Goal: Contribute content

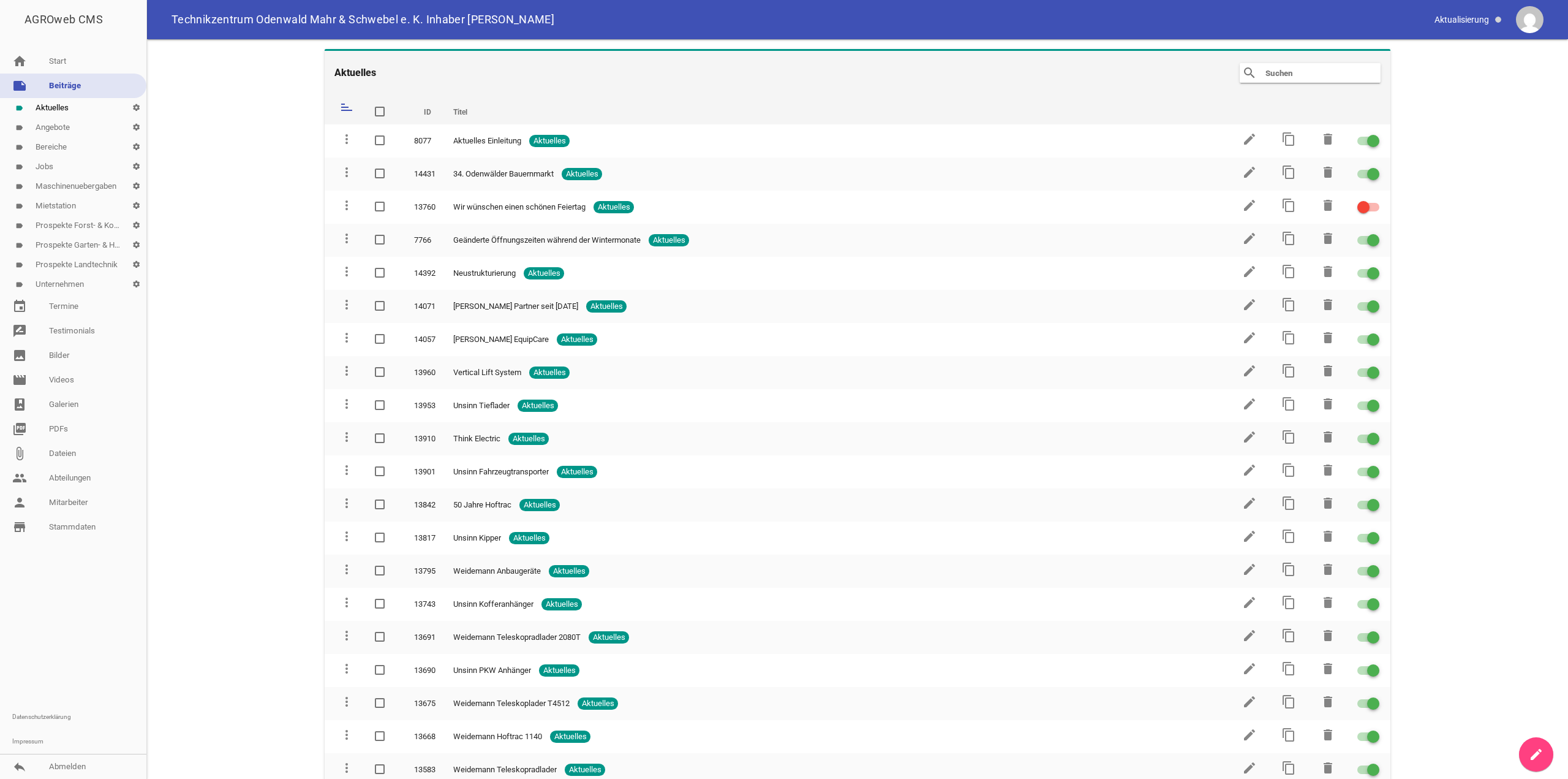
click at [62, 129] on link "label Angebote settings" at bounding box center [73, 127] width 146 height 20
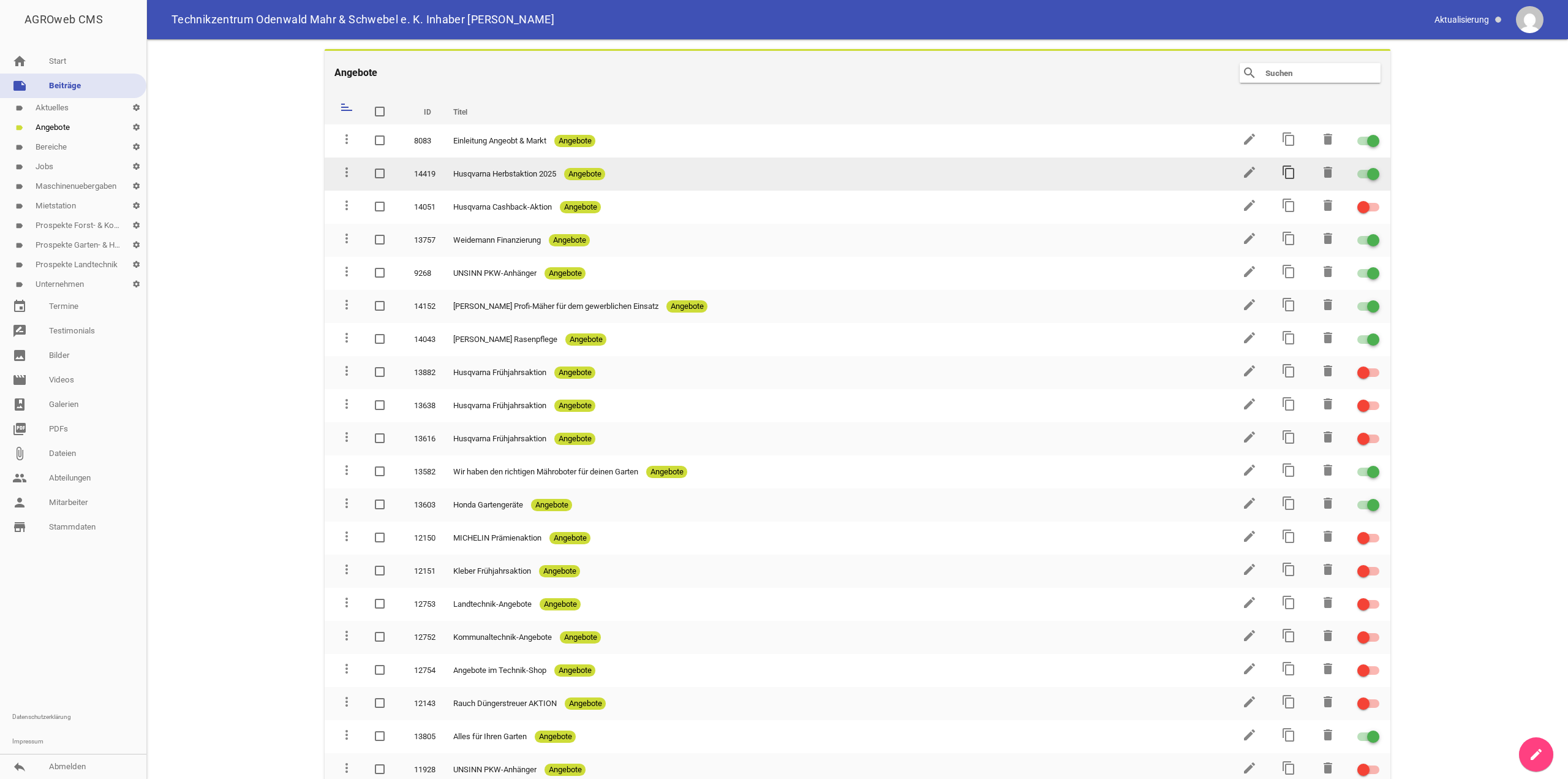
click at [1285, 173] on icon "content_copy" at bounding box center [1288, 172] width 15 height 15
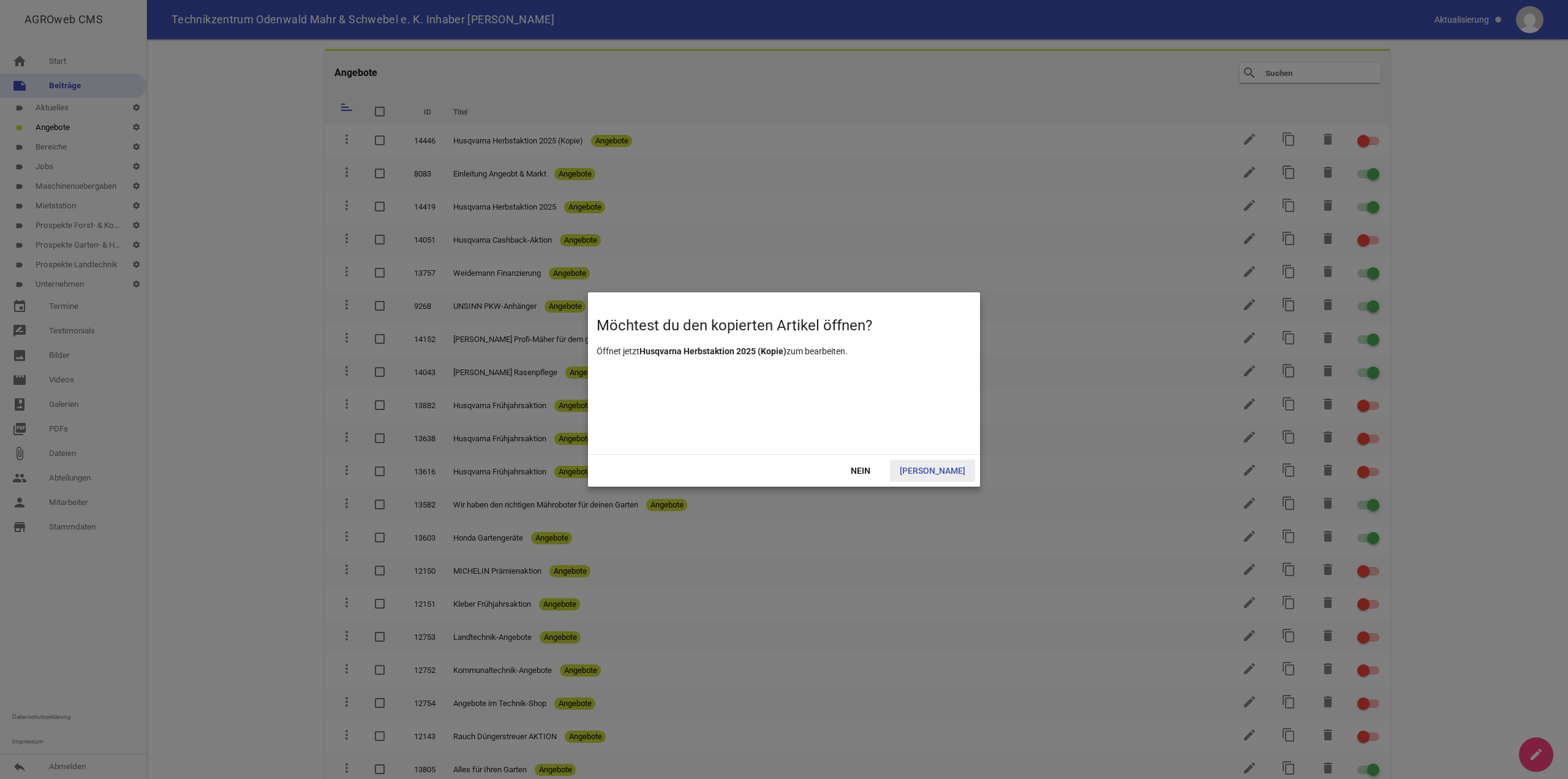
click at [956, 475] on span "Ja" at bounding box center [932, 470] width 85 height 22
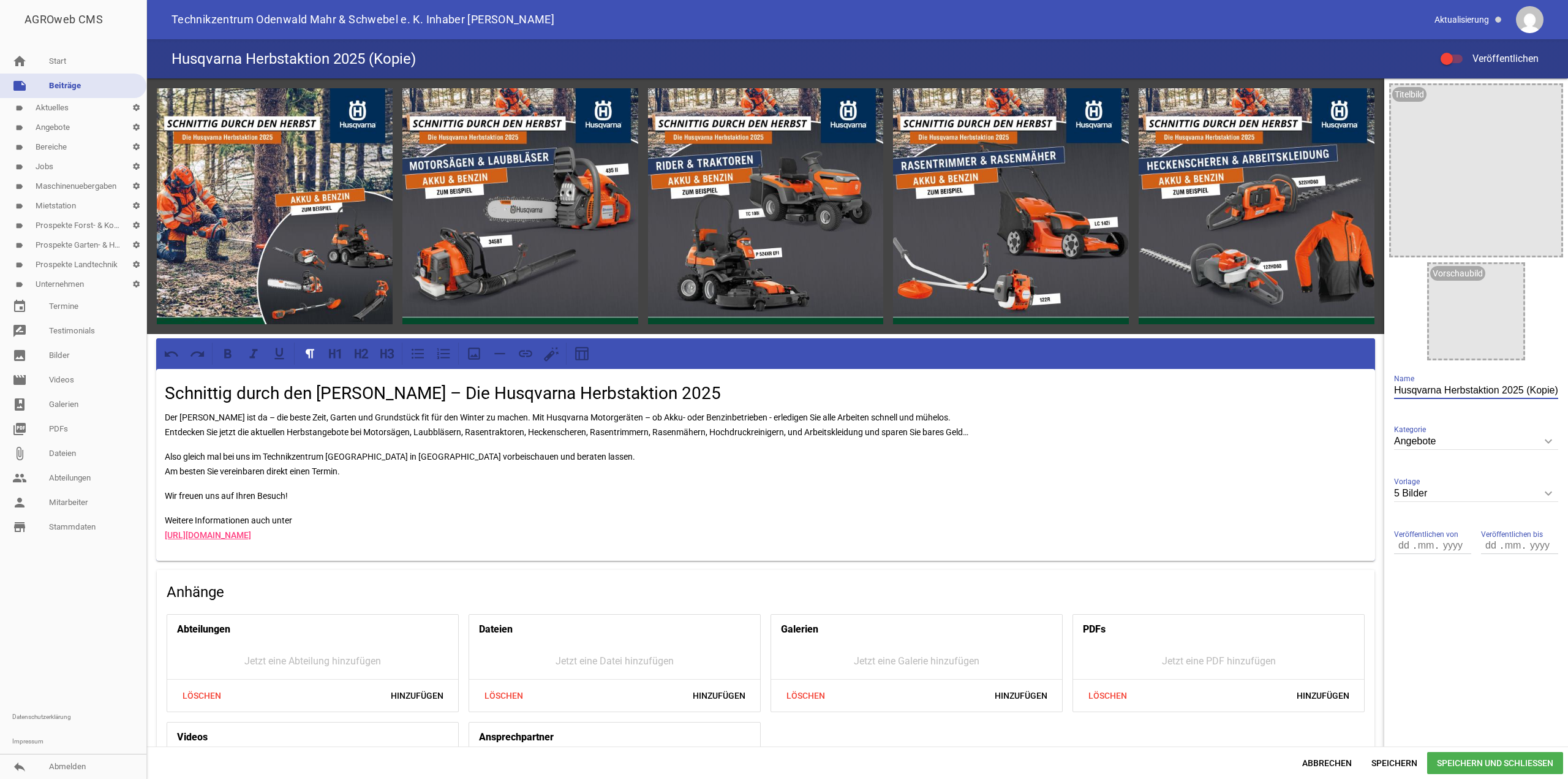
click at [1465, 390] on input "Husqvarna Herbstaktion 2025 (Kopie)" at bounding box center [1476, 391] width 164 height 17
drag, startPoint x: 1523, startPoint y: 392, endPoint x: 1567, endPoint y: 391, distance: 44.0
click at [1567, 391] on div "games image games image games image games image games image Schnittig durch den…" at bounding box center [858, 412] width 1421 height 668
click at [1449, 386] on input "Motorsägen Husqvarna Herbstaktion 2025" at bounding box center [1476, 391] width 164 height 17
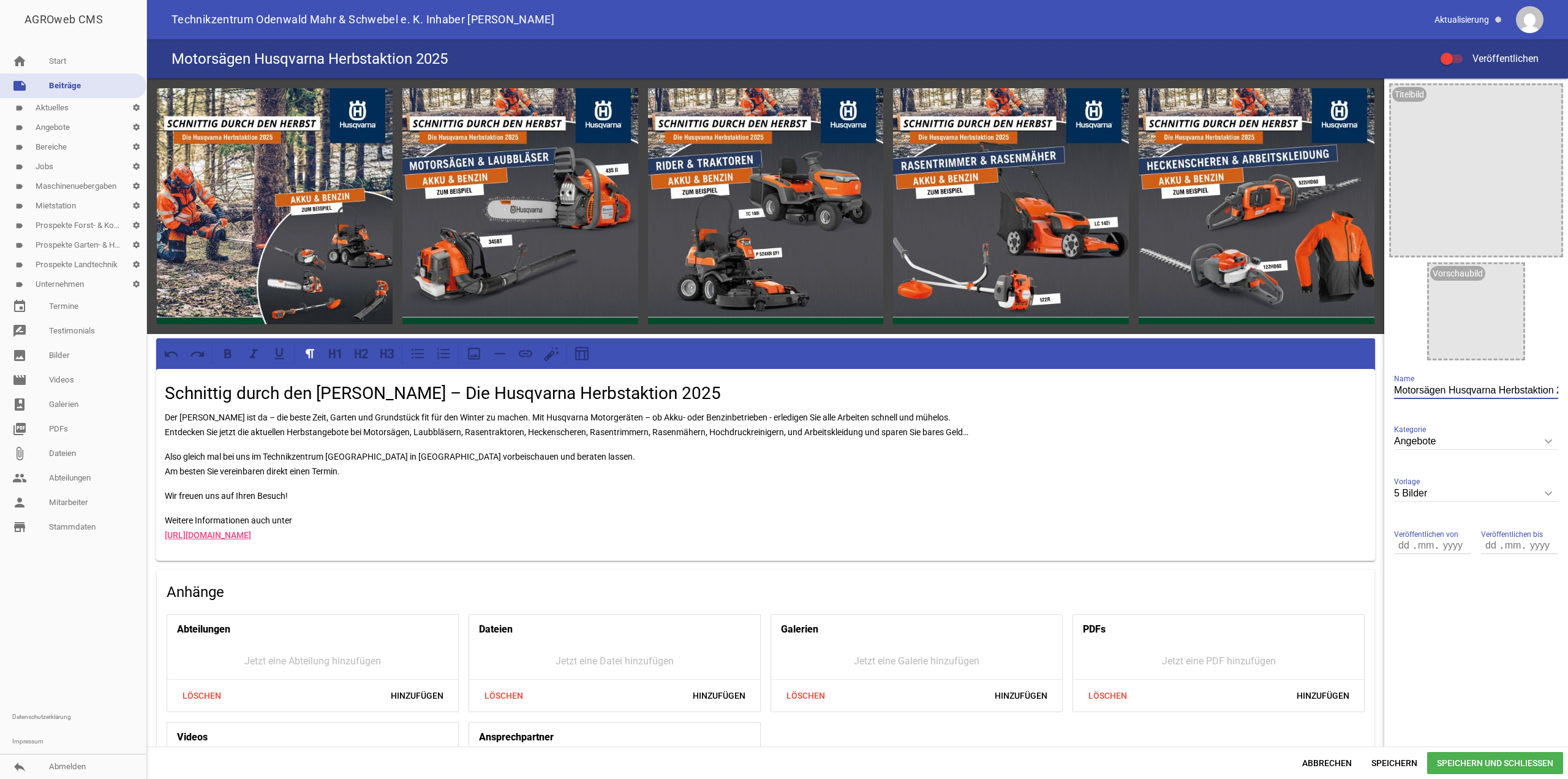
click at [1449, 386] on input "Motorsägen Husqvarna Herbstaktion 2025" at bounding box center [1476, 391] width 164 height 17
click at [1394, 391] on input "Motorsägen Husqvarna Herbstaktion 2025" at bounding box center [1476, 391] width 164 height 17
drag, startPoint x: 1444, startPoint y: 390, endPoint x: 1567, endPoint y: 393, distance: 123.0
click at [1567, 393] on div "games image games image games image games image games image Schnittig durch den…" at bounding box center [858, 412] width 1421 height 668
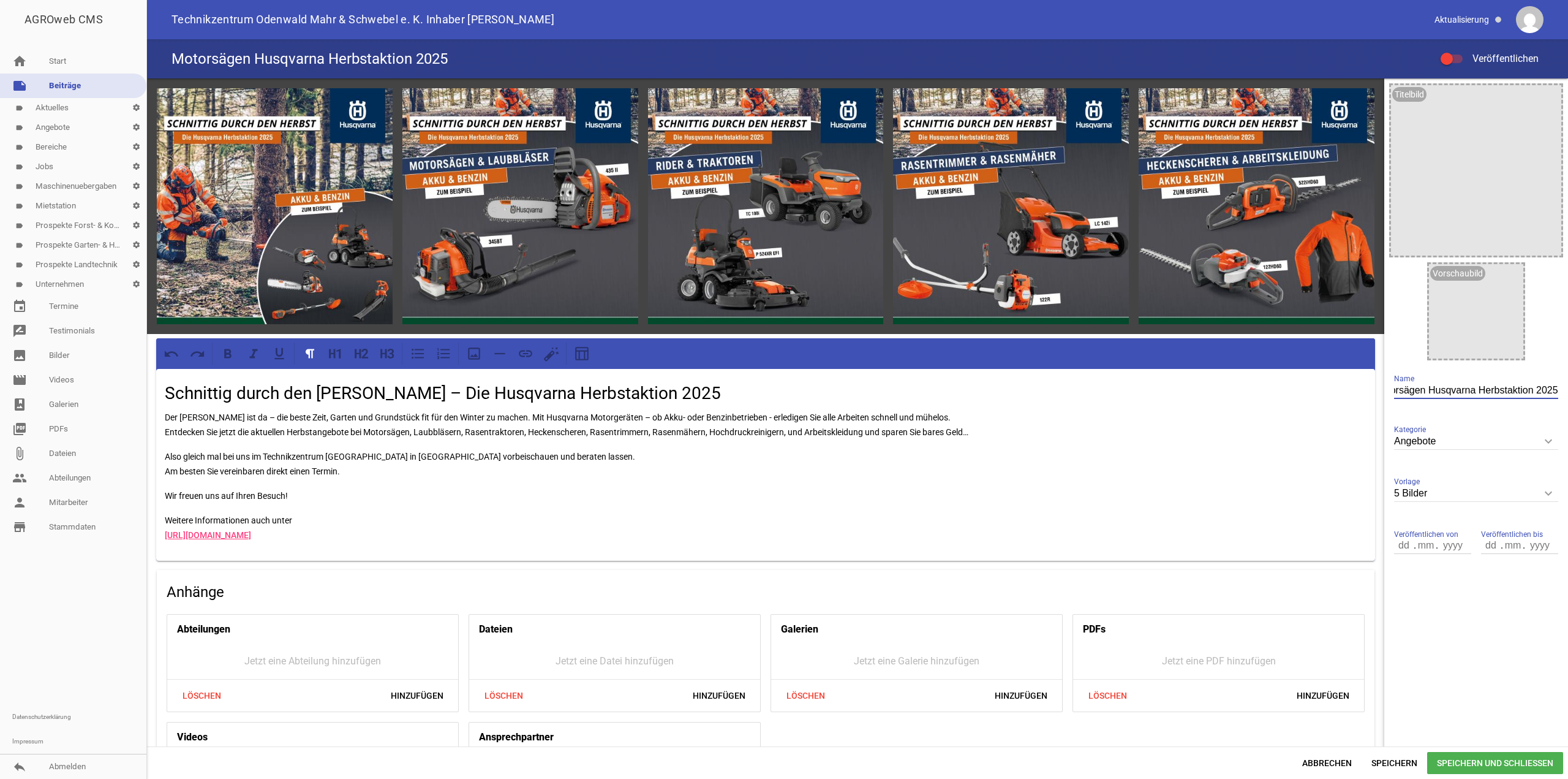
click at [1517, 392] on input "Motorsägen Husqvarna Herbstaktion 2025" at bounding box center [1476, 391] width 164 height 17
drag, startPoint x: 1473, startPoint y: 392, endPoint x: 1565, endPoint y: 398, distance: 92.2
click at [1567, 395] on div "games image games image games image games image games image Schnittig durch den…" at bounding box center [858, 412] width 1421 height 668
drag, startPoint x: 1422, startPoint y: 393, endPoint x: 1324, endPoint y: 393, distance: 98.0
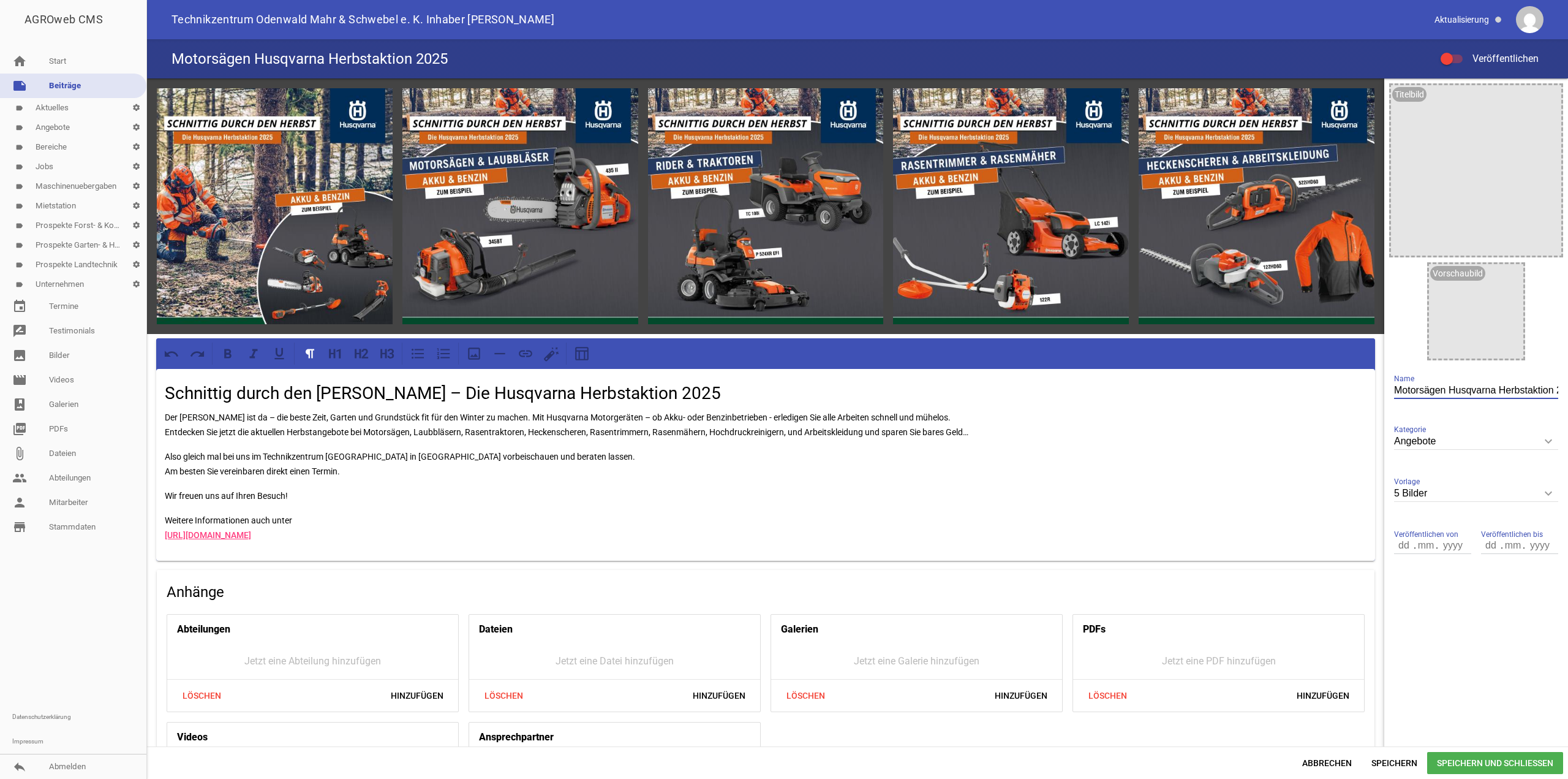
click at [1324, 393] on div "games image games image games image games image games image Schnittig durch den…" at bounding box center [858, 412] width 1421 height 668
click at [1527, 391] on input "Husqvarna Herbstaktion 2025" at bounding box center [1476, 391] width 164 height 17
type input "Husqvarna Herbstaktion 2025"
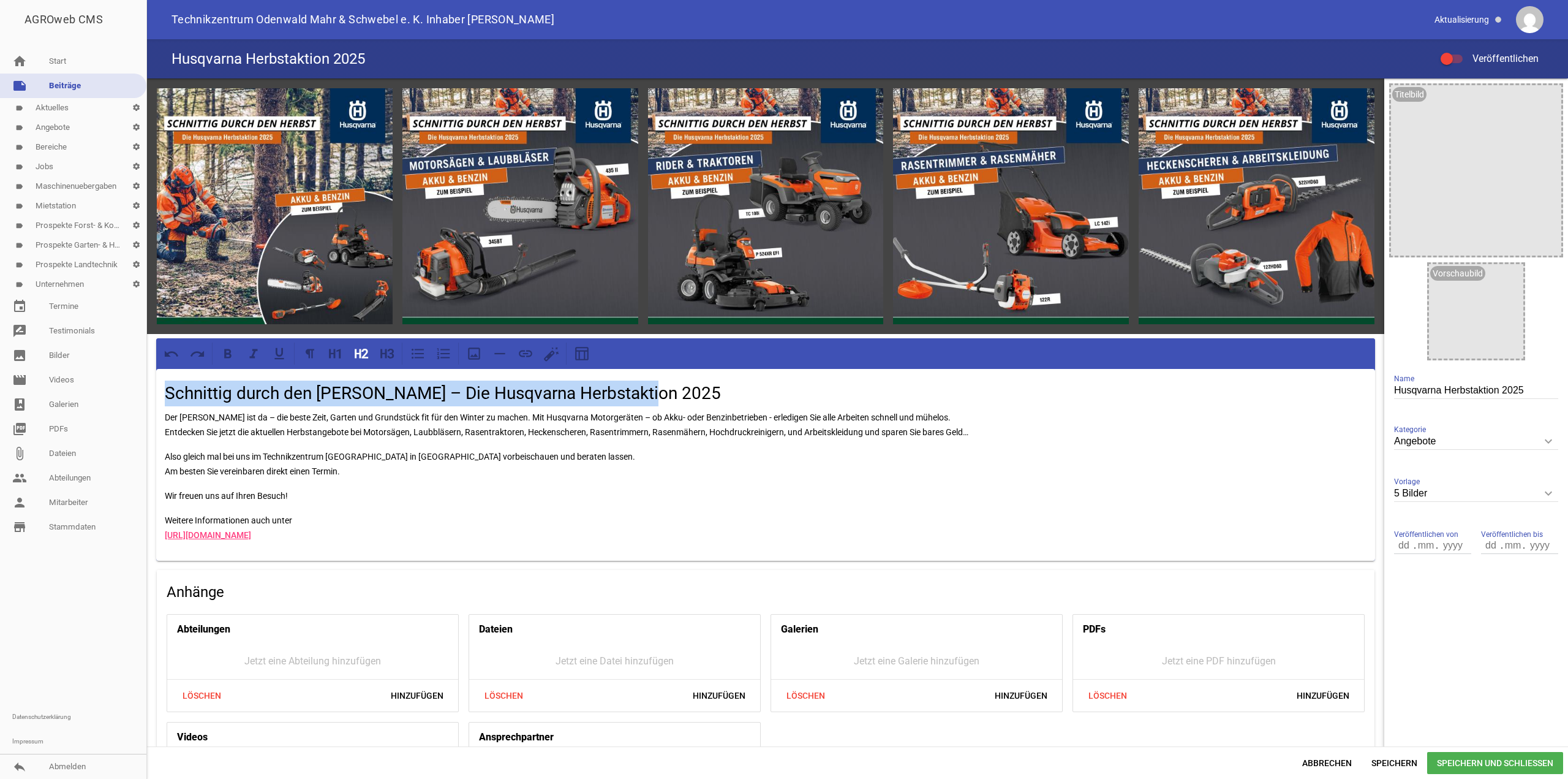
drag, startPoint x: 168, startPoint y: 392, endPoint x: 650, endPoint y: 397, distance: 482.0
click at [650, 397] on h2 "Schnittig durch den Herbst – Die Husqvarna Herbstaktion 2025" at bounding box center [766, 393] width 1202 height 26
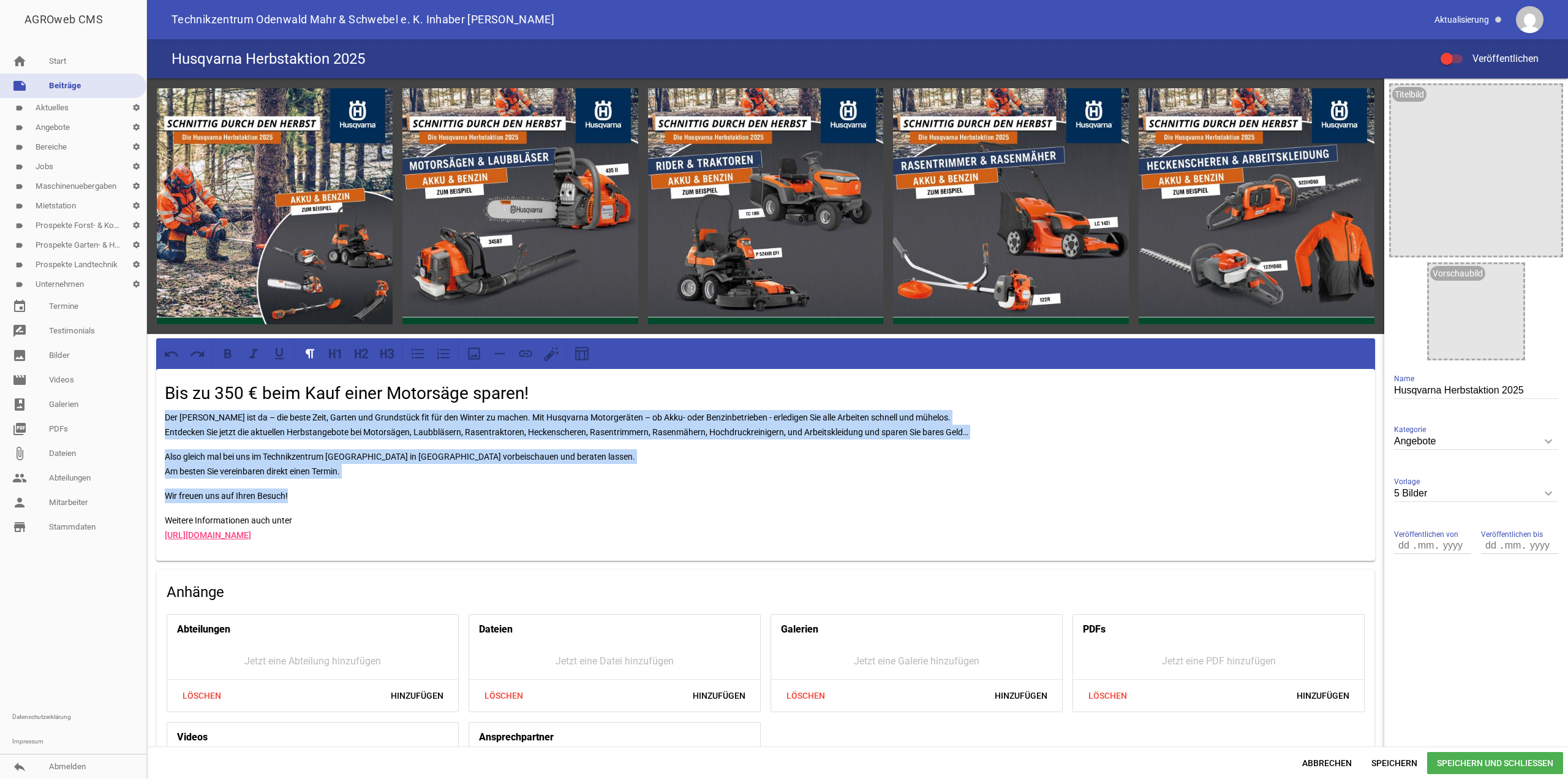
drag, startPoint x: 320, startPoint y: 501, endPoint x: 152, endPoint y: 412, distance: 190.1
click at [152, 412] on div "games image games image games image games image games image Bis zu 350 € beim K…" at bounding box center [766, 456] width 1237 height 756
click at [214, 445] on div "Bis zu 350 € beim Kauf einer Motorsäge sparen! Der Herbst ist da – die beste Ze…" at bounding box center [766, 465] width 1219 height 192
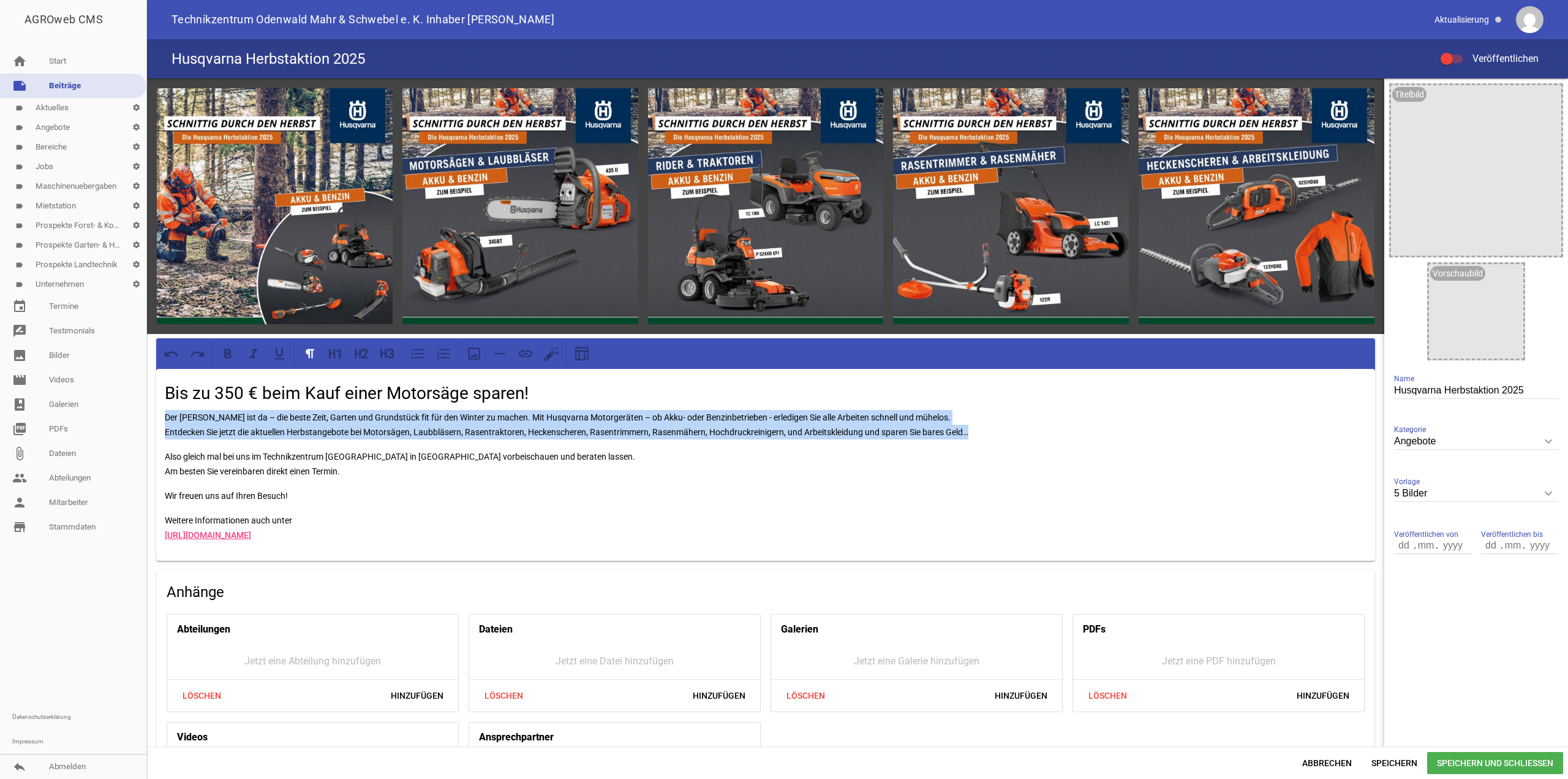
drag, startPoint x: 1078, startPoint y: 429, endPoint x: 191, endPoint y: 420, distance: 887.0
click at [136, 410] on div "AGROweb CMS home Start note Beiträge label Aktuelles settings label Angebote se…" at bounding box center [784, 390] width 1568 height 779
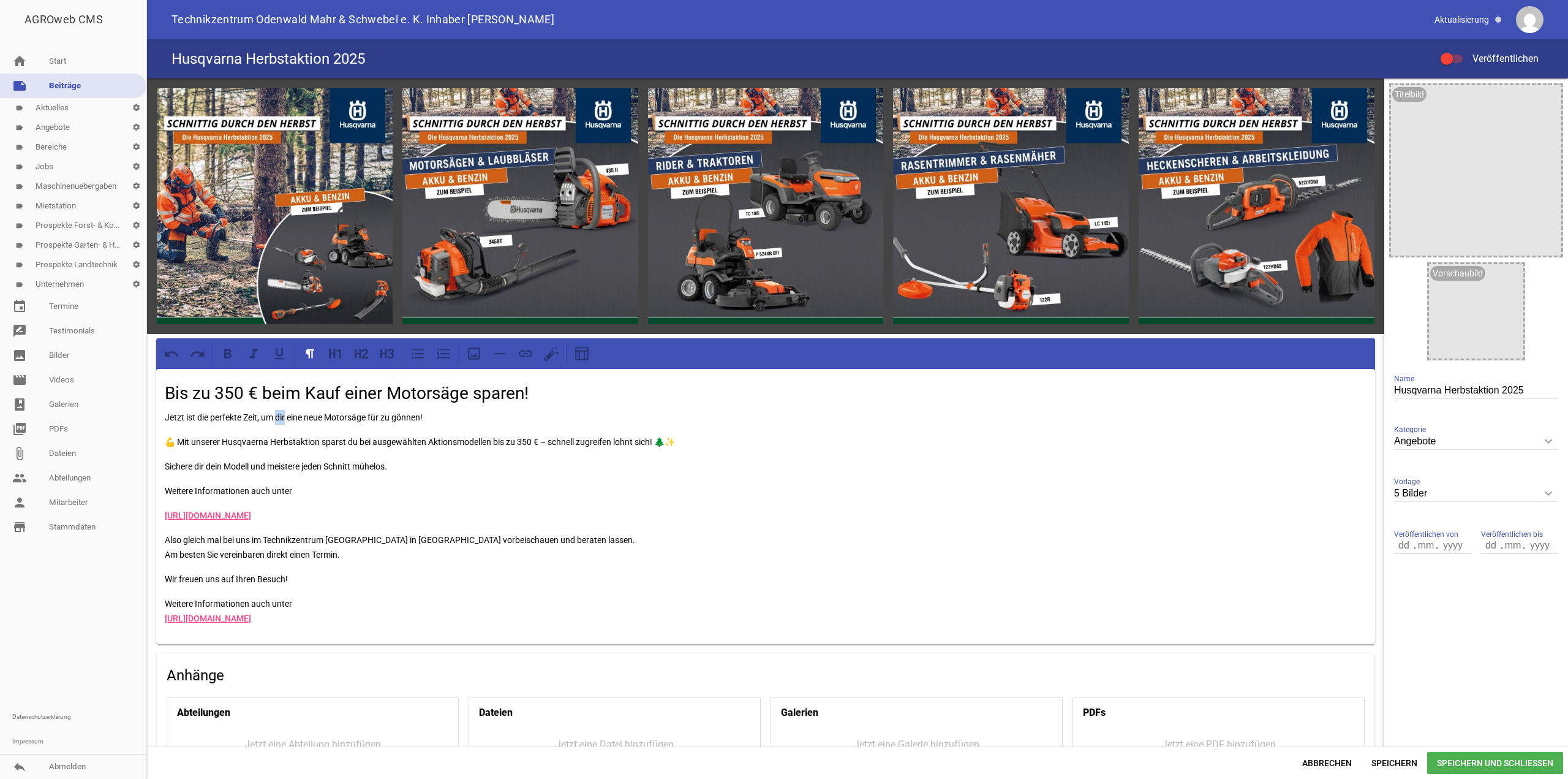
drag, startPoint x: 278, startPoint y: 416, endPoint x: 287, endPoint y: 416, distance: 9.0
click at [287, 416] on p "Jetzt ist die perfekte Zeit, um dir eine neue Motorsäge für zu gönnen!" at bounding box center [766, 417] width 1202 height 15
click at [166, 439] on p "💪 Mit unserer Husqvaerna Herbstaktion sparst du bei ausgewählten Aktionsmodelle…" at bounding box center [766, 442] width 1202 height 15
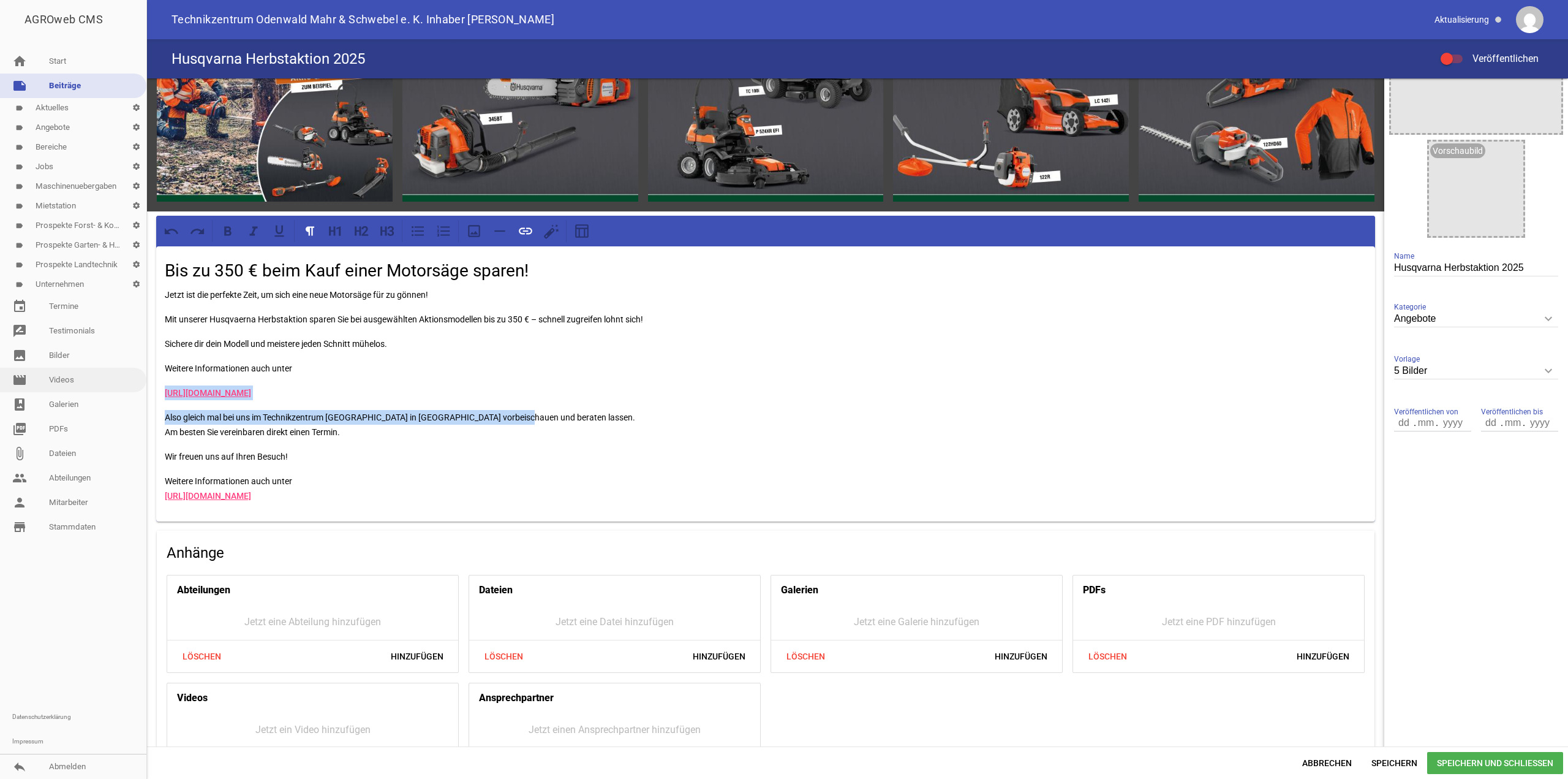
drag, startPoint x: 505, startPoint y: 404, endPoint x: 138, endPoint y: 383, distance: 367.6
click at [138, 383] on div "AGROweb CMS home Start note Beiträge label Aktuelles settings label Angebote se…" at bounding box center [784, 390] width 1568 height 779
click at [191, 392] on link "https://www.mahr-schwebel.de/angebote-markt/aktions-angebote/" at bounding box center [208, 393] width 87 height 10
drag, startPoint x: 181, startPoint y: 368, endPoint x: 528, endPoint y: 394, distance: 348.0
click at [528, 394] on div "Bis zu 350 € beim Kauf einer Motorsäge sparen! Jetzt ist die perfekte Zeit, um …" at bounding box center [766, 383] width 1219 height 275
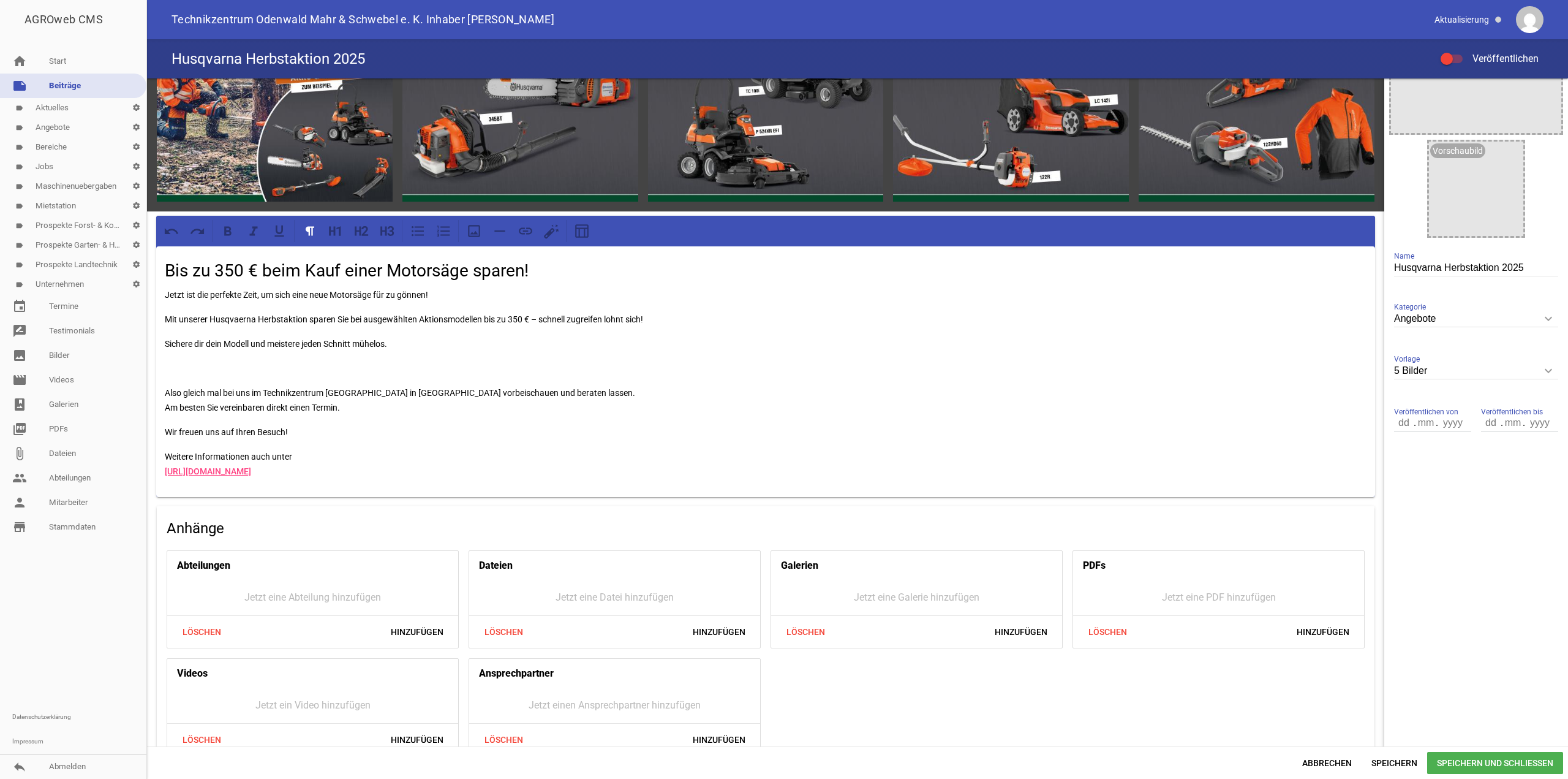
scroll to position [121, 0]
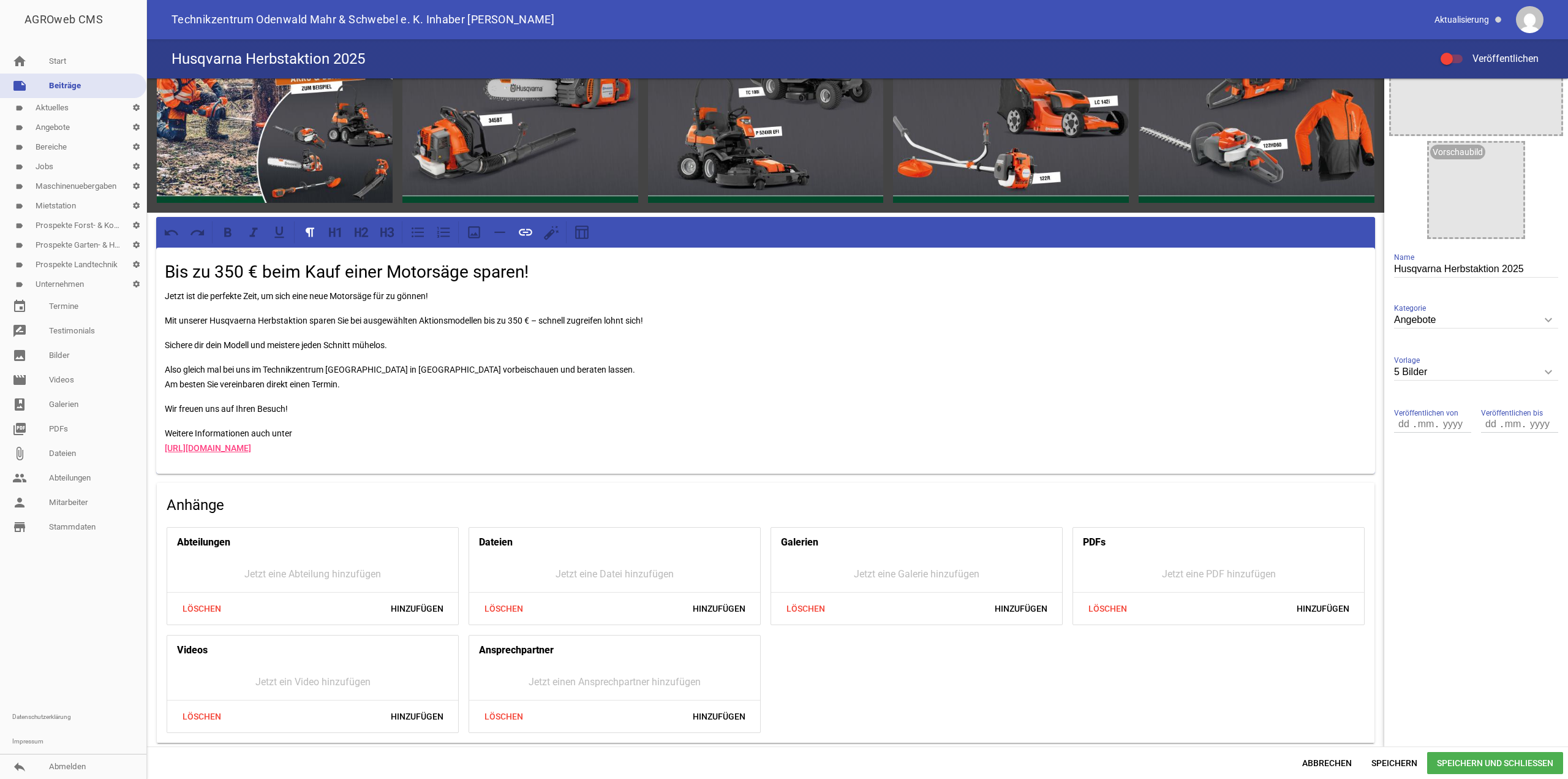
drag, startPoint x: 453, startPoint y: 444, endPoint x: 160, endPoint y: 448, distance: 293.0
click at [160, 448] on div "Bis zu 350 € beim Kauf einer Motorsäge sparen! Jetzt ist die perfekte Zeit, um …" at bounding box center [766, 360] width 1219 height 226
drag, startPoint x: 520, startPoint y: 447, endPoint x: 370, endPoint y: 300, distance: 210.0
click at [52, 452] on div "AGROweb CMS home Start note Beiträge label Aktuelles settings label Angebote se…" at bounding box center [784, 390] width 1568 height 779
click at [527, 229] on icon at bounding box center [525, 232] width 16 height 16
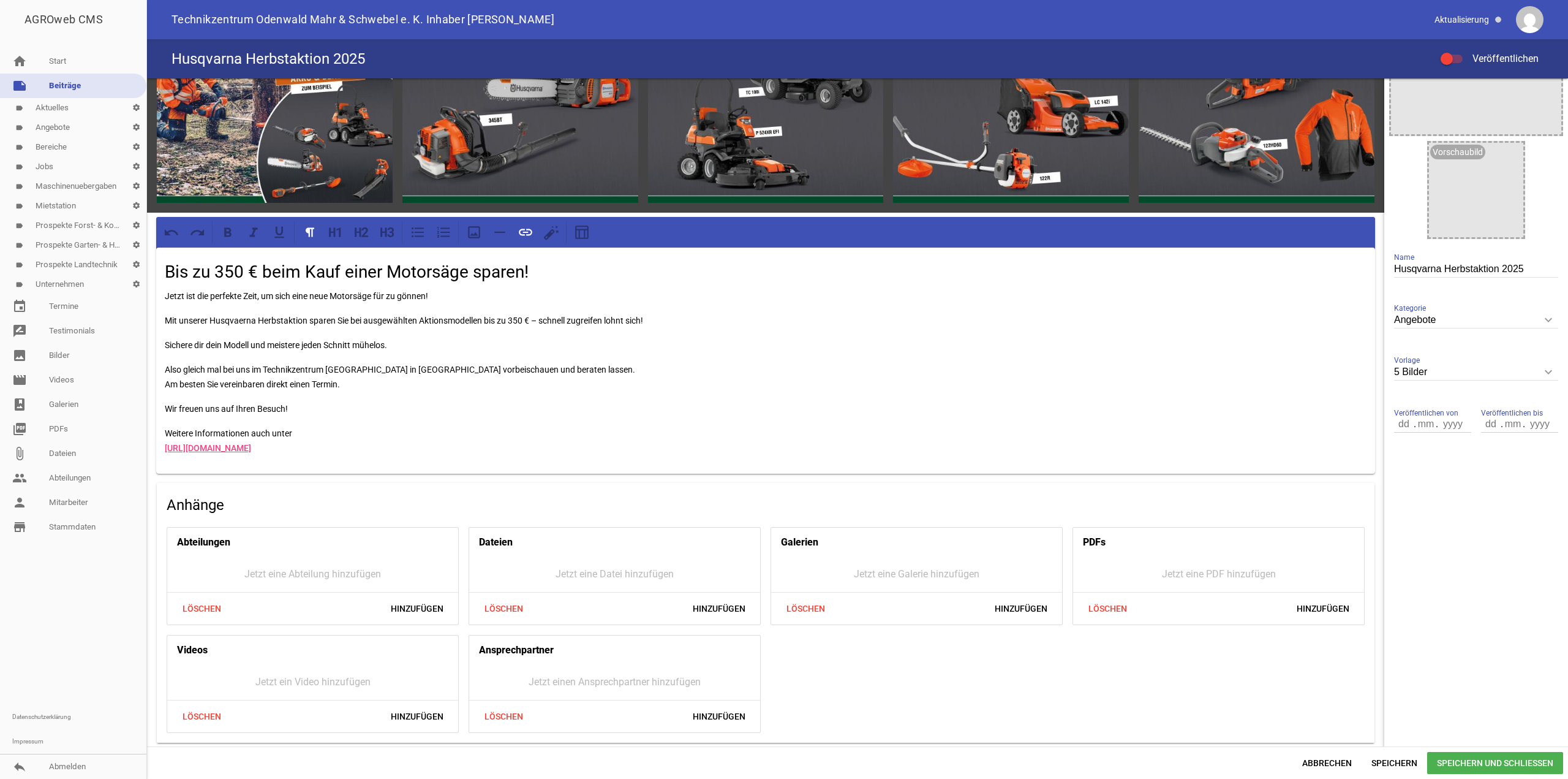
scroll to position [0, 0]
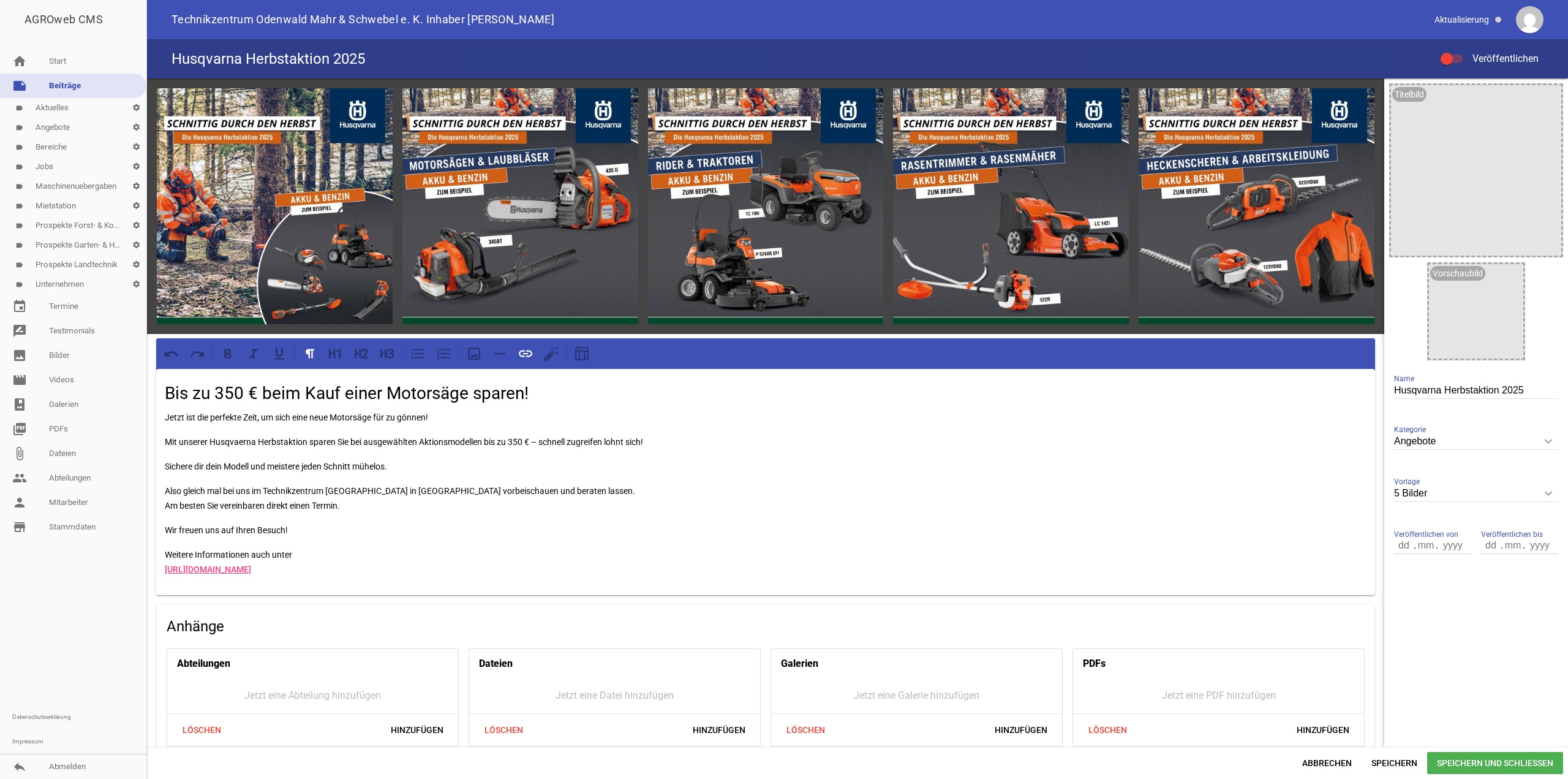
click at [1543, 495] on icon "keyboard_arrow_down" at bounding box center [1548, 493] width 20 height 20
click at [1543, 495] on input "5 Bilder" at bounding box center [1476, 494] width 164 height 17
click at [1442, 549] on li "1 Bild" at bounding box center [1476, 551] width 164 height 29
type input "1 Bild"
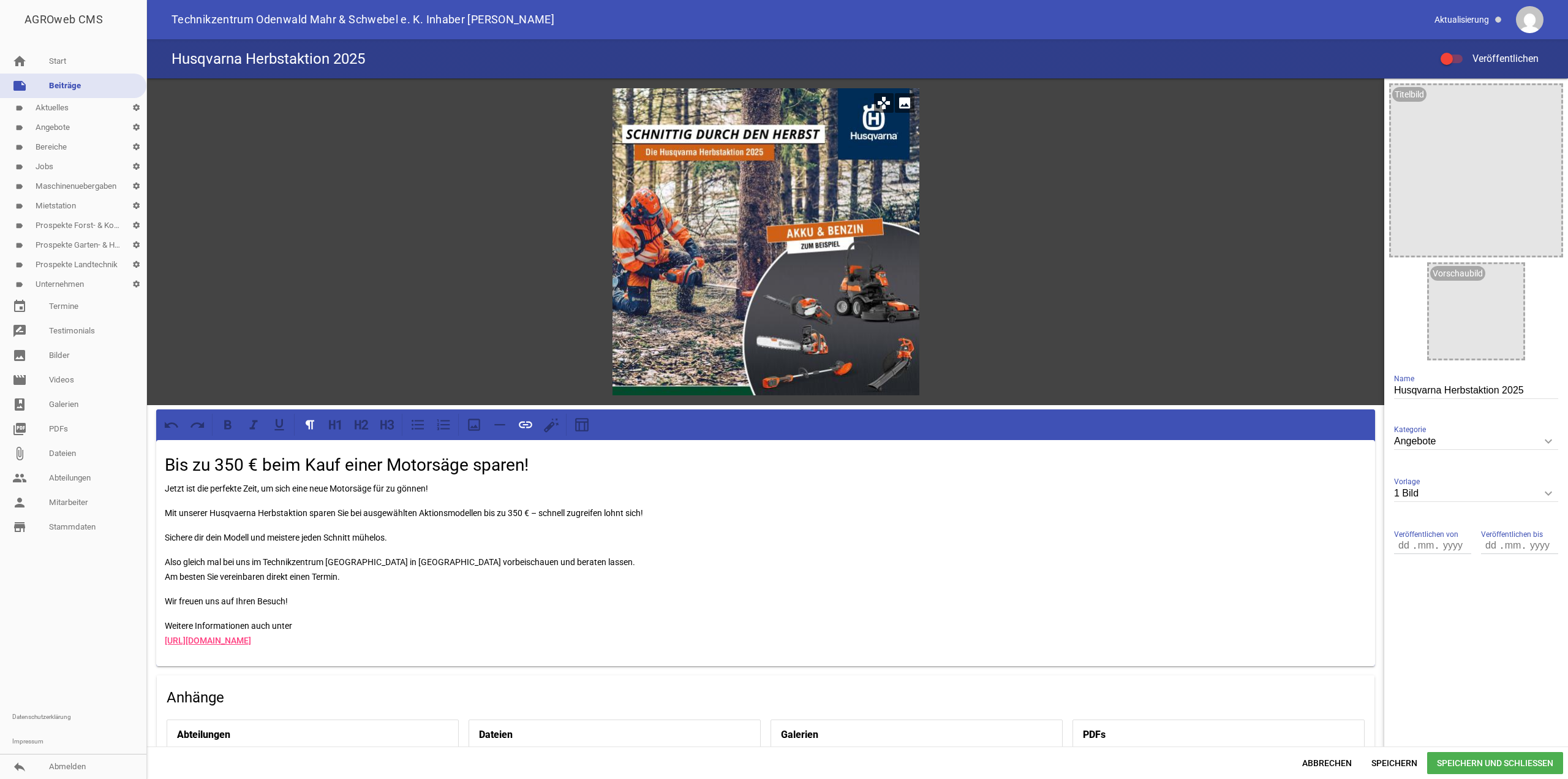
click at [902, 102] on icon "image" at bounding box center [904, 103] width 20 height 20
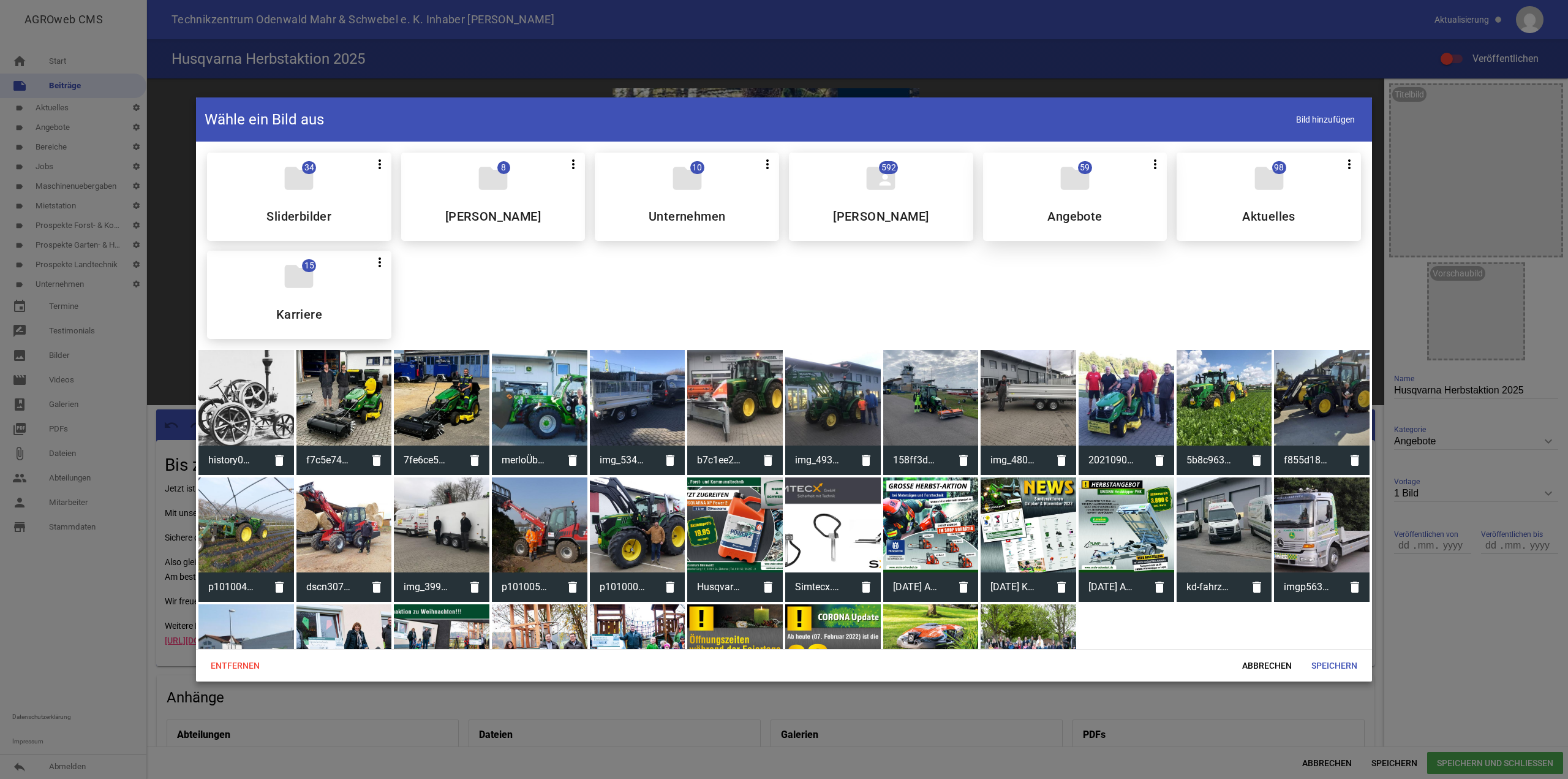
click at [1064, 185] on icon "folder" at bounding box center [1074, 178] width 34 height 35
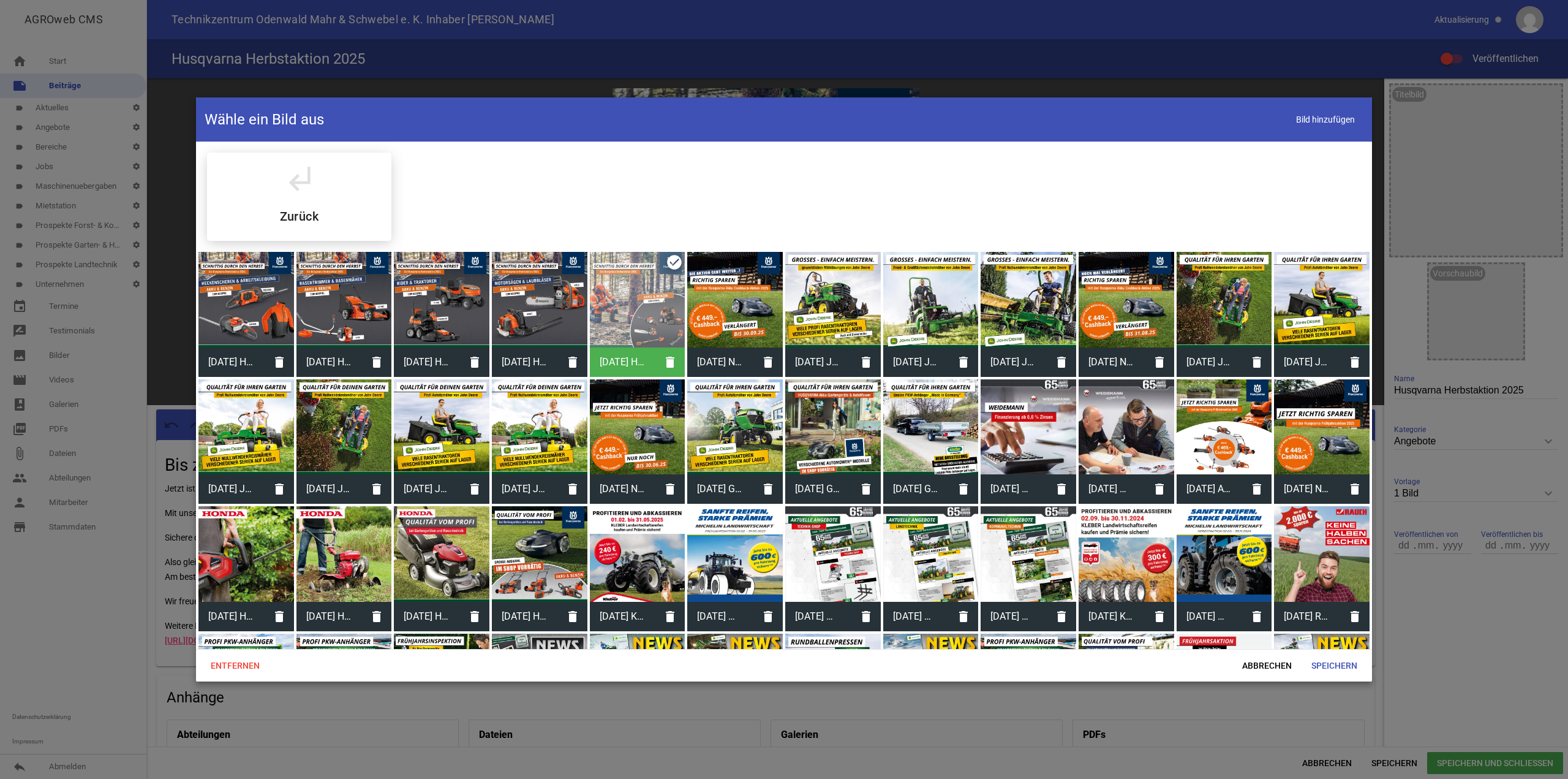
scroll to position [236, 0]
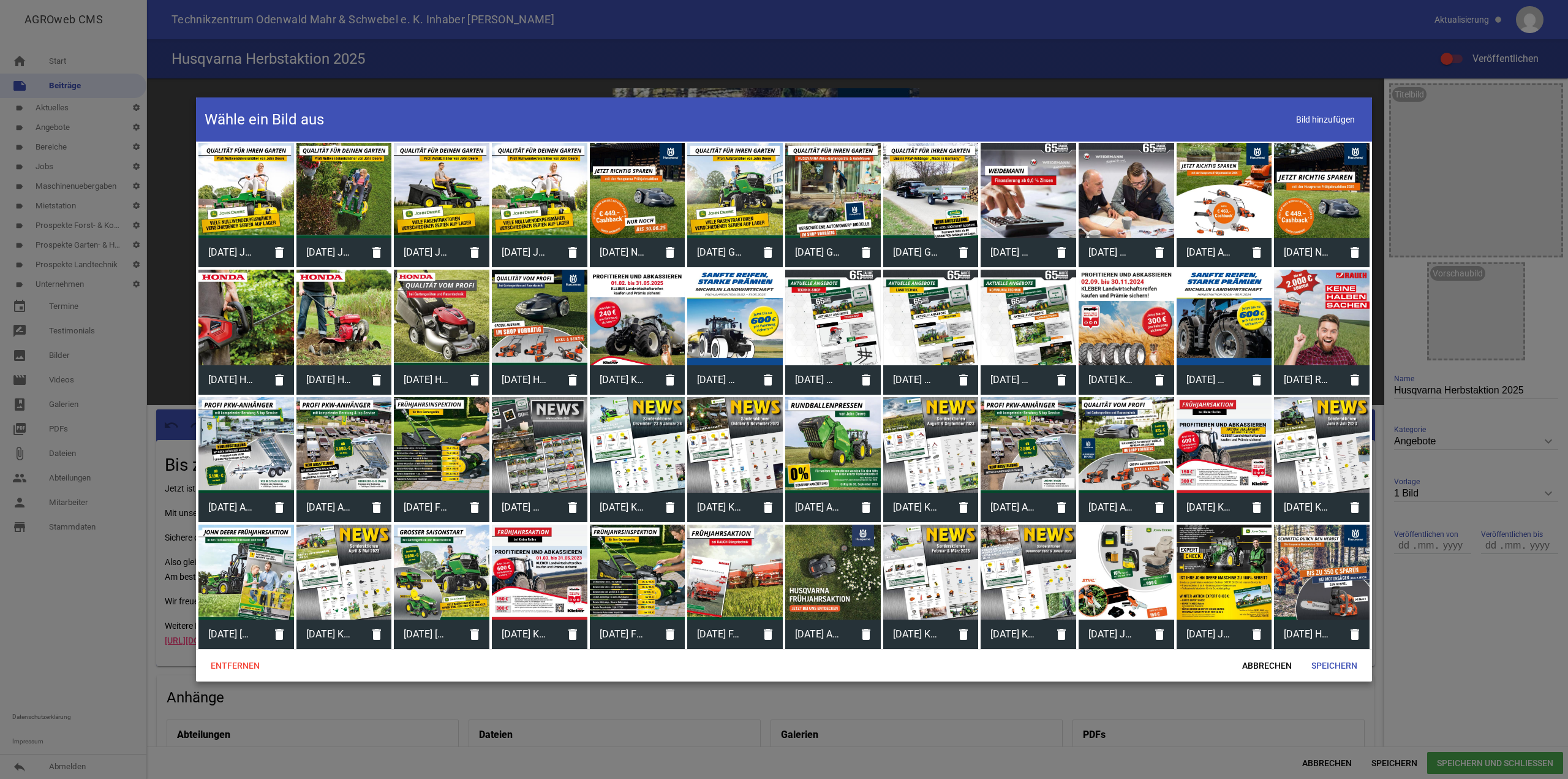
click at [1321, 582] on div at bounding box center [1321, 572] width 96 height 96
click at [1333, 662] on span "Speichern" at bounding box center [1334, 665] width 66 height 22
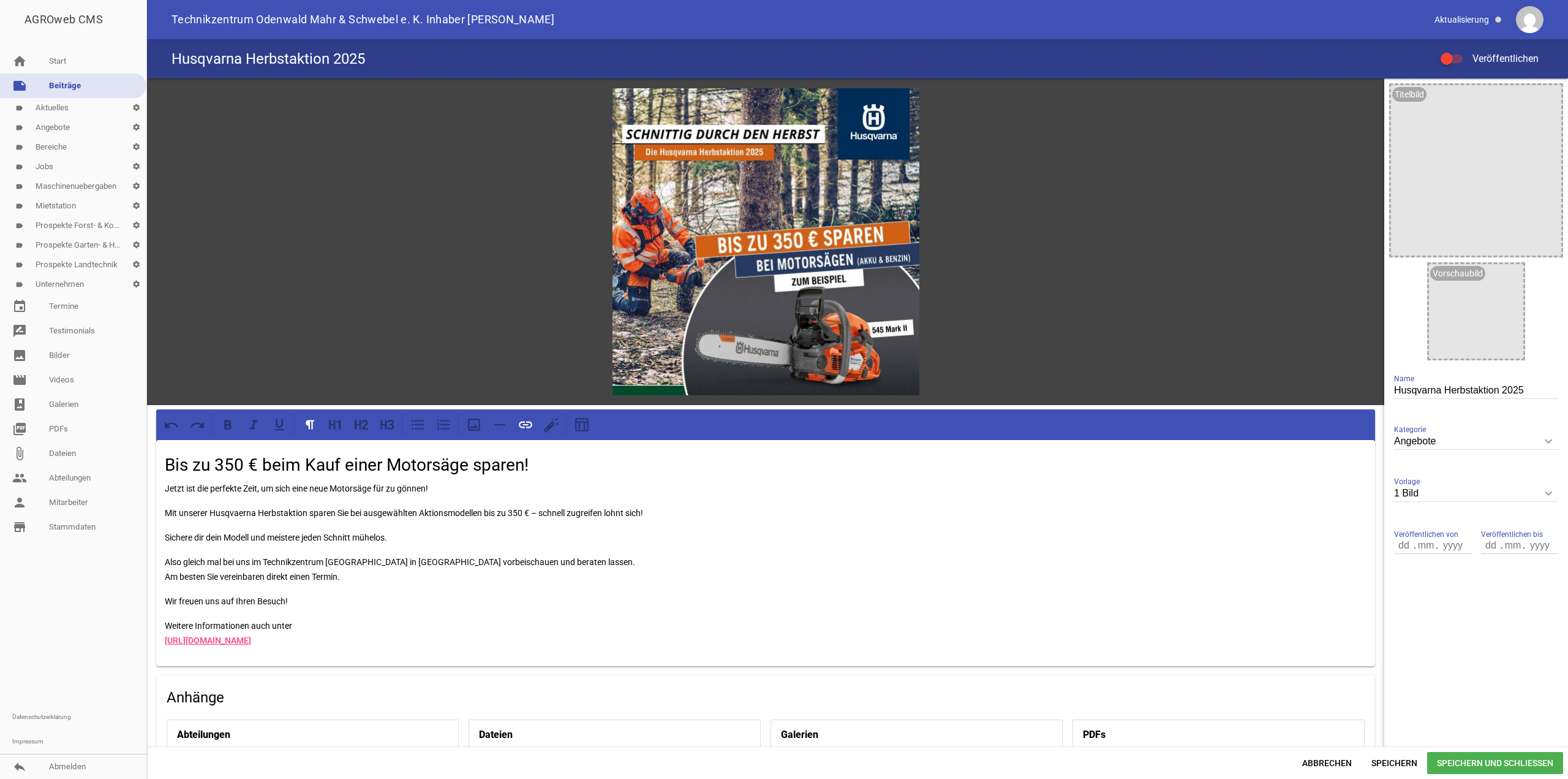
click at [1491, 761] on span "Speichern und Schließen" at bounding box center [1494, 763] width 136 height 22
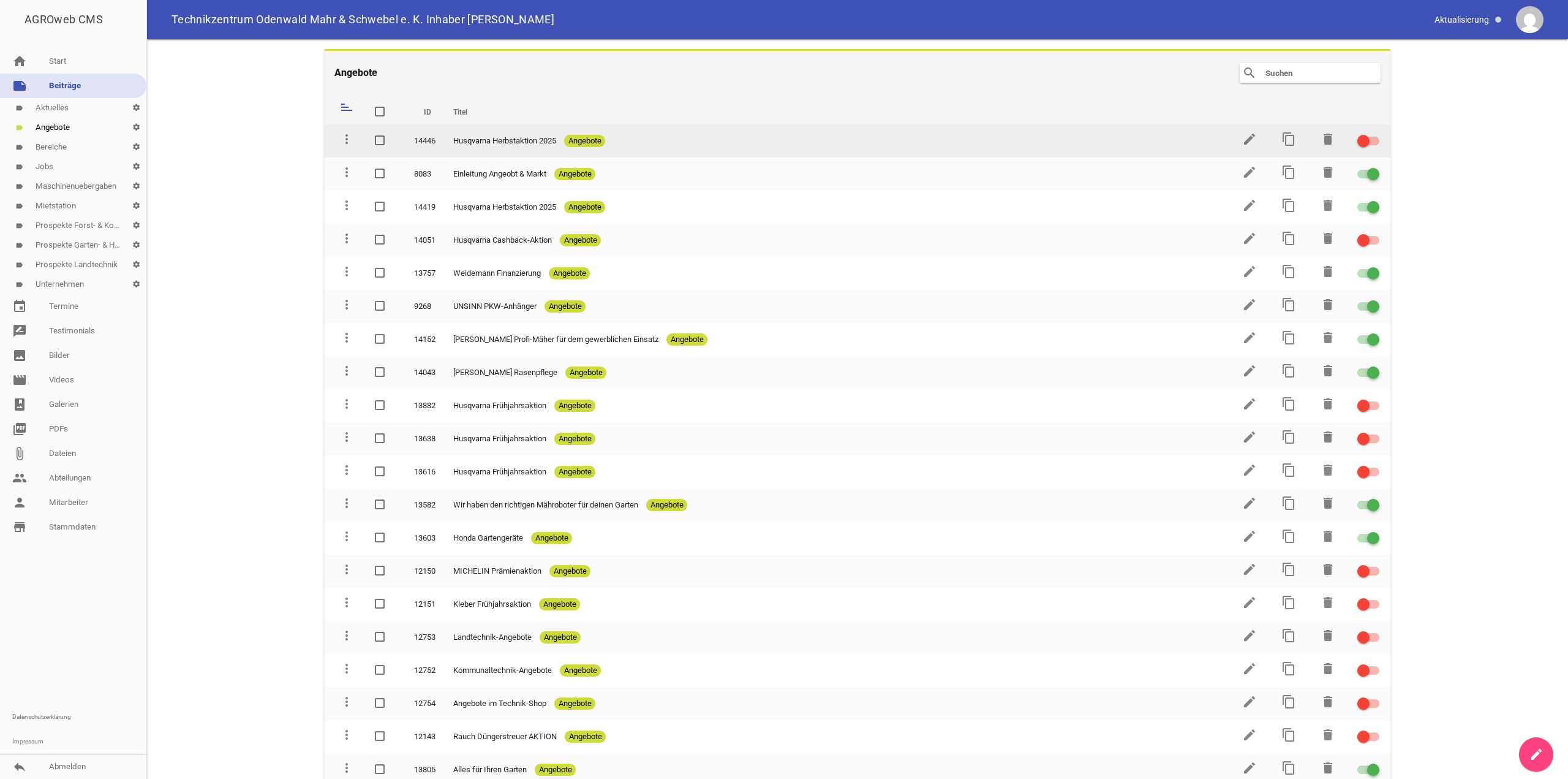
click at [1361, 138] on div at bounding box center [1363, 141] width 12 height 12
click at [1376, 133] on input "checkbox" at bounding box center [1376, 133] width 0 height 0
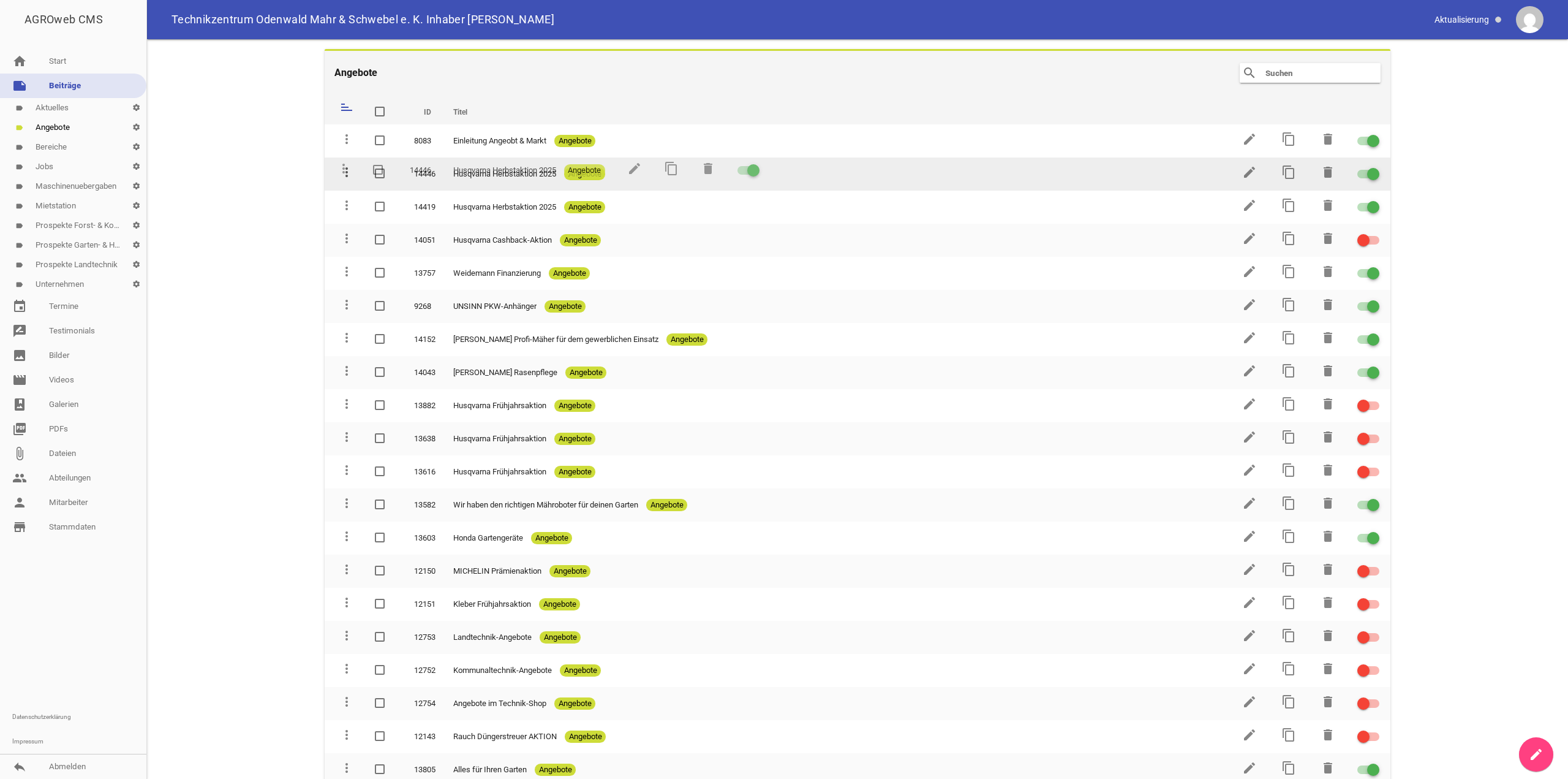
drag, startPoint x: 345, startPoint y: 141, endPoint x: 343, endPoint y: 169, distance: 28.1
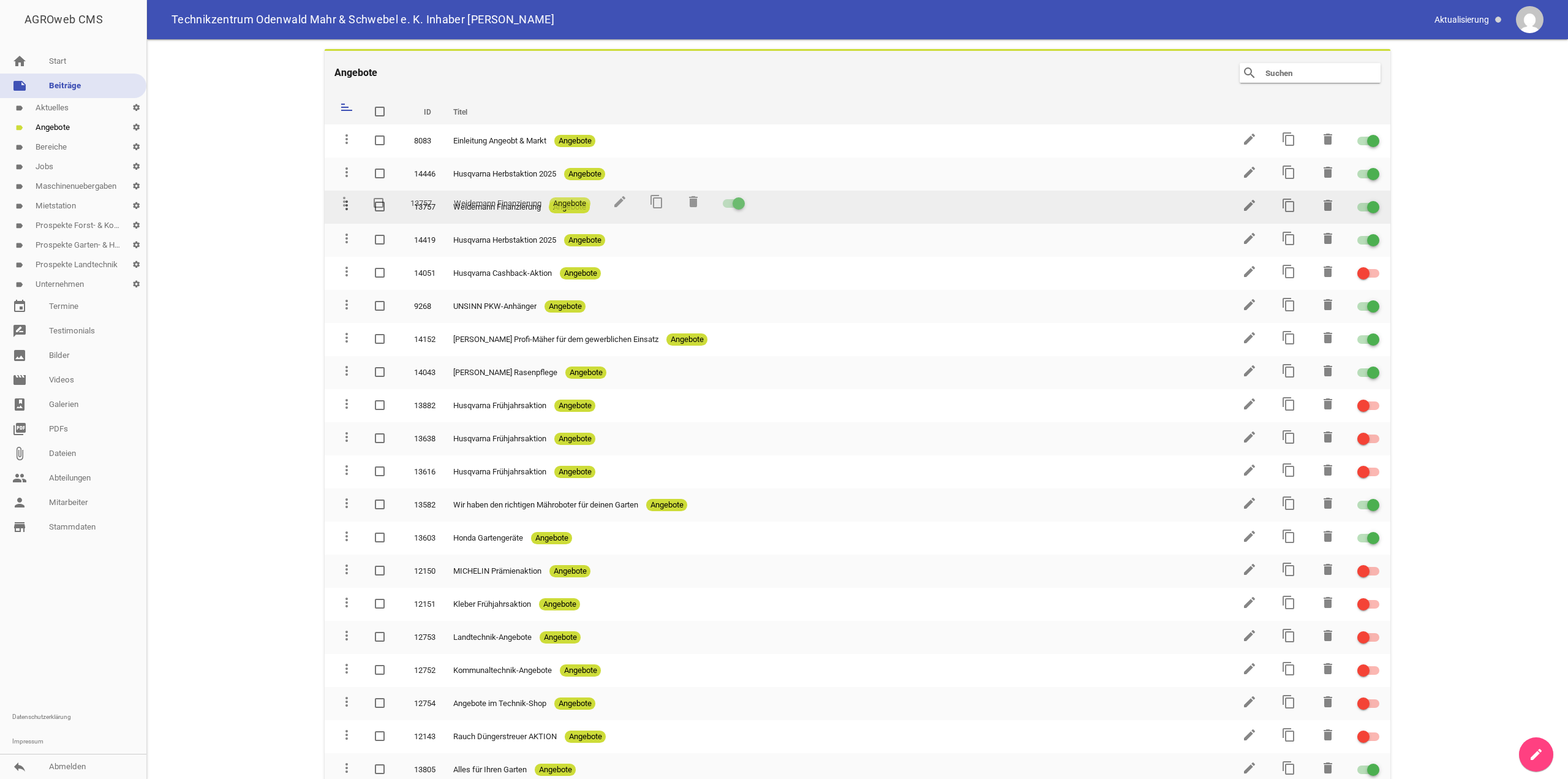
drag, startPoint x: 351, startPoint y: 275, endPoint x: 349, endPoint y: 205, distance: 70.0
